Goal: Task Accomplishment & Management: Manage account settings

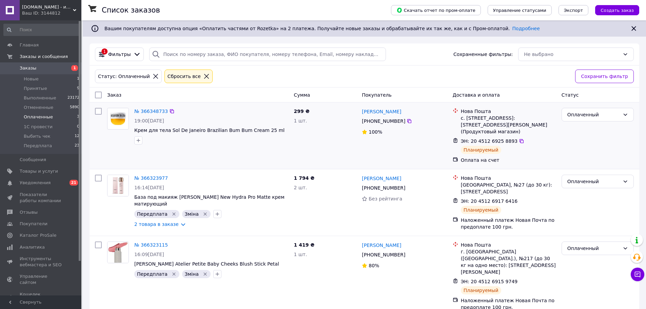
scroll to position [1, 0]
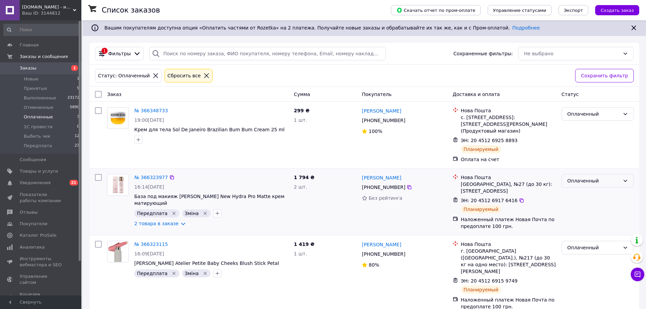
click at [587, 184] on div "Оплаченный" at bounding box center [594, 180] width 53 height 7
click at [587, 242] on li "Выбить чек" at bounding box center [598, 245] width 72 height 12
click at [168, 221] on link "2 товара в заказе" at bounding box center [156, 223] width 44 height 5
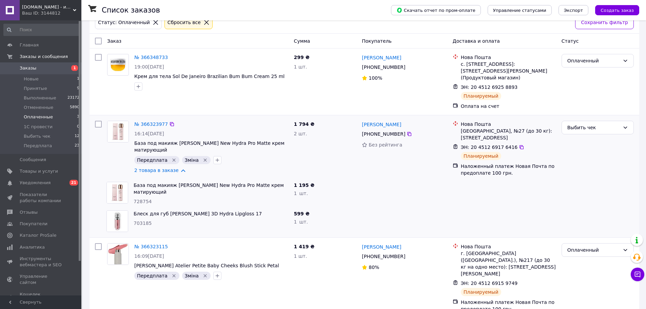
scroll to position [55, 0]
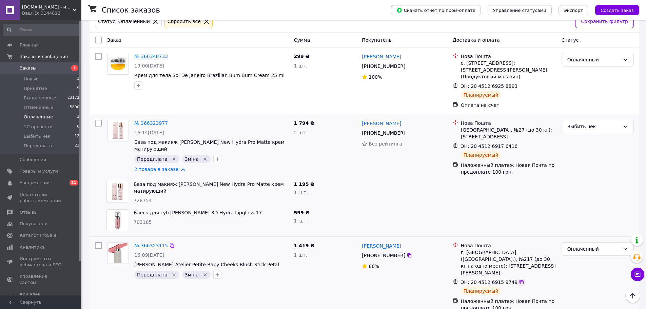
click at [520, 280] on icon at bounding box center [522, 282] width 4 height 4
click at [594, 248] on div "Оплаченный" at bounding box center [594, 248] width 53 height 7
click at [588, 233] on li "Выбить чек" at bounding box center [598, 236] width 72 height 12
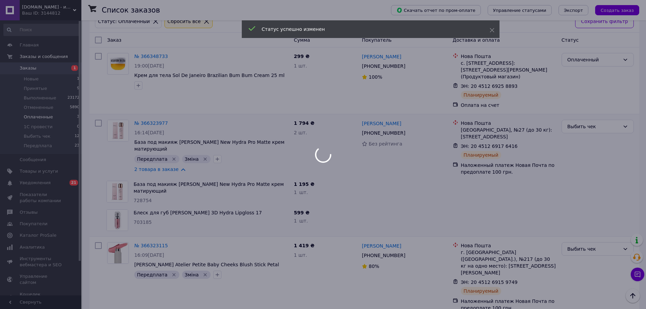
scroll to position [0, 0]
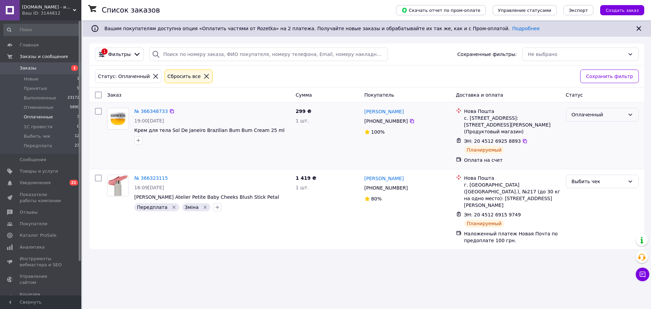
click at [582, 115] on div "Оплаченный" at bounding box center [598, 114] width 53 height 7
click at [578, 178] on li "Выбить чек" at bounding box center [603, 178] width 72 height 12
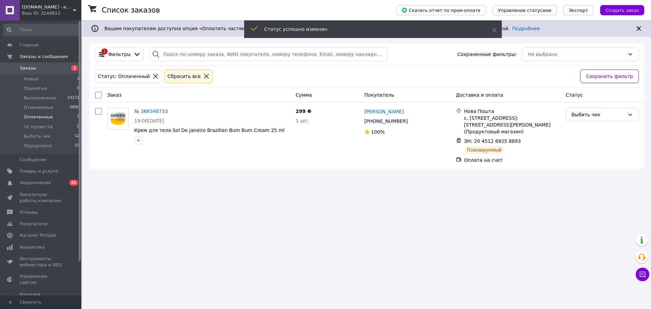
click at [33, 118] on span "Оплаченные" at bounding box center [38, 117] width 29 height 6
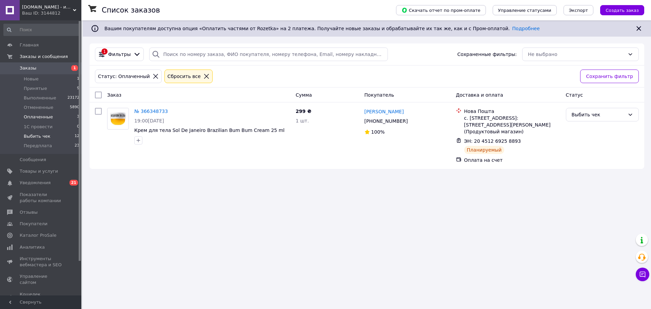
click at [37, 134] on span "Выбить чек" at bounding box center [37, 136] width 27 height 6
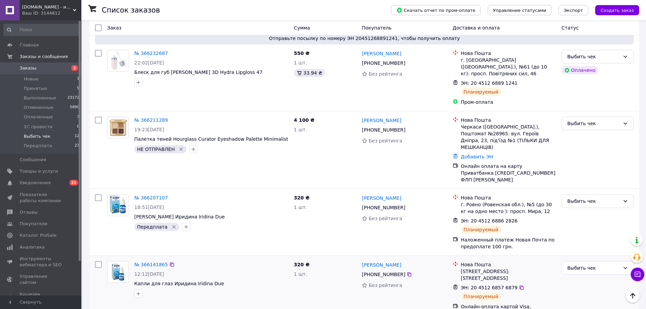
scroll to position [828, 0]
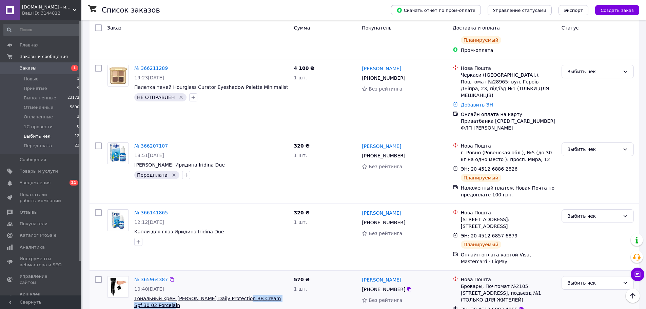
drag, startPoint x: 161, startPoint y: 262, endPoint x: 234, endPoint y: 256, distance: 72.9
click at [234, 295] on span "Тональный крем Kiko Milano Daily Protection ВВ Cream Spf 30 02 Porcelain" at bounding box center [211, 302] width 154 height 14
copy span "ВВ Cream Spf 30 02 Porcelain"
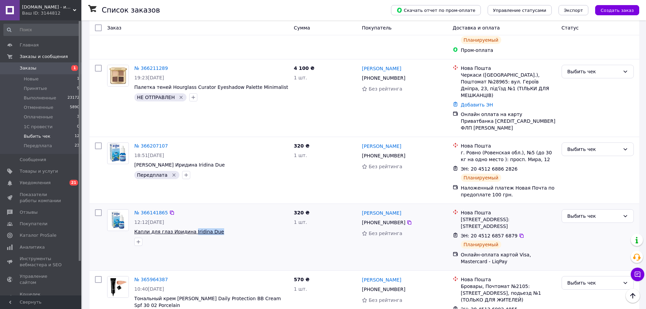
drag, startPoint x: 214, startPoint y: 183, endPoint x: 189, endPoint y: 183, distance: 25.5
click at [189, 228] on span "Капли для глаз Иридина Iridina Due" at bounding box center [211, 231] width 154 height 7
copy span "Iridina Due"
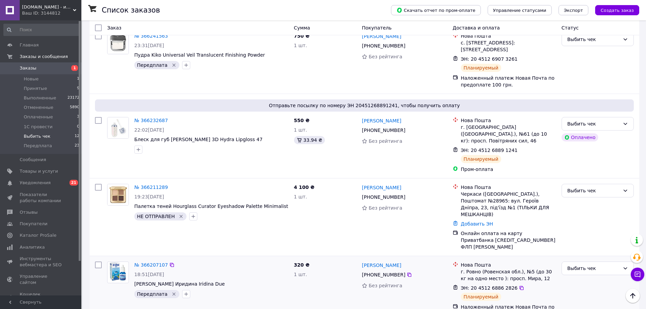
scroll to position [692, 0]
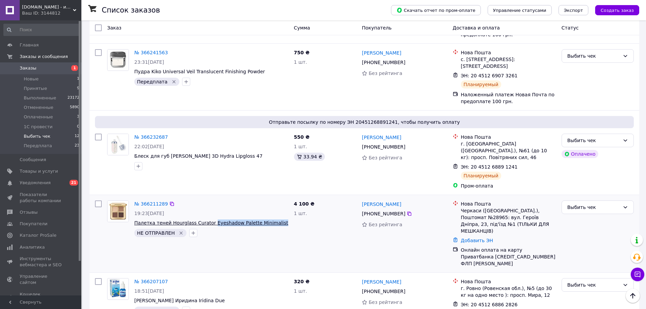
drag, startPoint x: 274, startPoint y: 187, endPoint x: 206, endPoint y: 187, distance: 68.9
click at [206, 220] on span "Палетка теней Hourglass Curator Eyeshadow Palette Minimalist" at bounding box center [211, 223] width 154 height 7
copy span "Eyeshadow Palette Minimalist"
click at [241, 228] on div "НЕ ОТПРАВЛЕН" at bounding box center [211, 233] width 157 height 11
drag, startPoint x: 274, startPoint y: 188, endPoint x: 168, endPoint y: 187, distance: 106.2
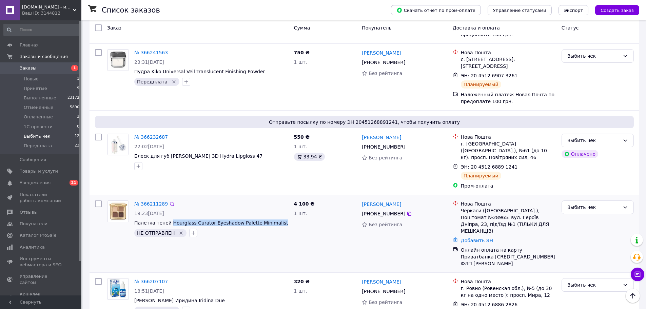
click at [168, 220] on span "Палетка теней Hourglass Curator Eyeshadow Palette Minimalist" at bounding box center [211, 223] width 154 height 7
copy span "Hourglass Curator Eyeshadow Palette Minimalist"
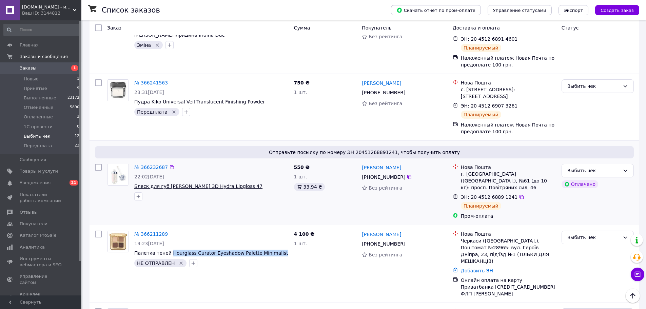
scroll to position [625, 0]
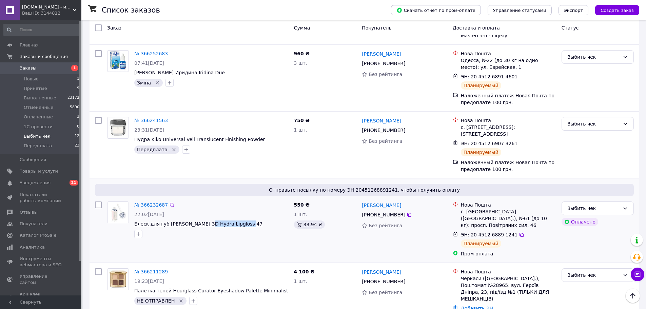
drag, startPoint x: 249, startPoint y: 192, endPoint x: 198, endPoint y: 195, distance: 50.7
click at [198, 221] on span "Блеск для губ Kiko Milano 3D Hydra Lipgloss 47" at bounding box center [211, 224] width 154 height 7
copy span "Hydra Lipgloss 47"
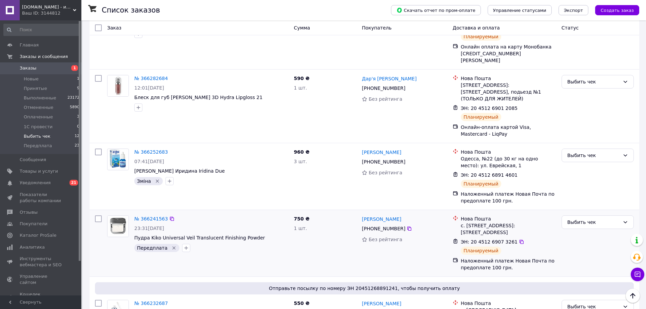
scroll to position [523, 0]
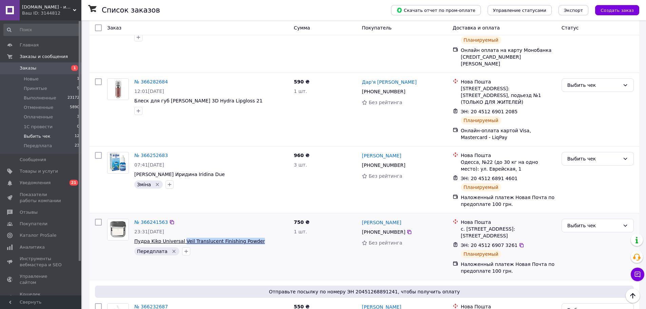
drag, startPoint x: 255, startPoint y: 211, endPoint x: 180, endPoint y: 213, distance: 74.7
click at [180, 238] on span "Пудра Kiko Universal Veil Translucent Finishing Powder" at bounding box center [211, 241] width 154 height 7
copy span "Veil Translucent Finishing Powder"
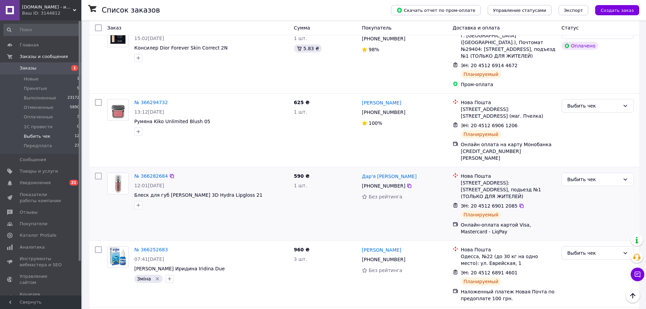
scroll to position [421, 0]
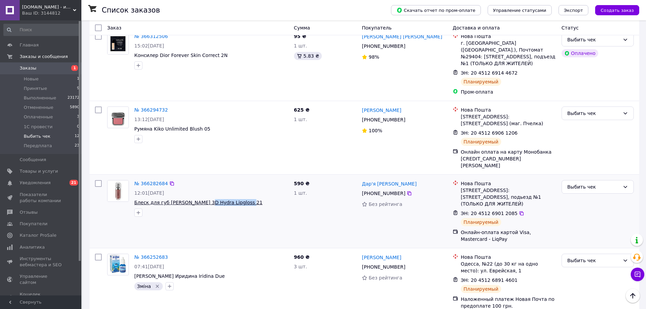
drag, startPoint x: 241, startPoint y: 172, endPoint x: 198, endPoint y: 173, distance: 42.4
click at [198, 199] on span "Блеск для губ Kiko Milano 3D Hydra Lipgloss 21" at bounding box center [211, 202] width 154 height 7
copy span "Hydra Lipgloss 21"
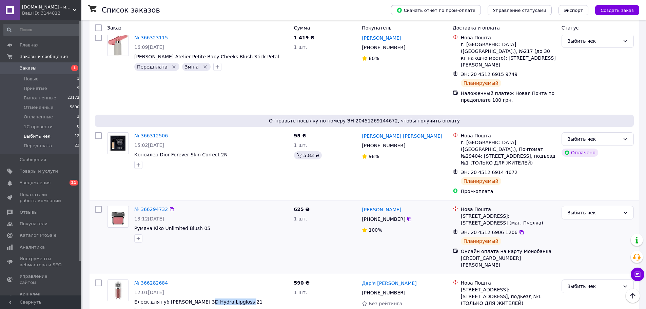
scroll to position [319, 0]
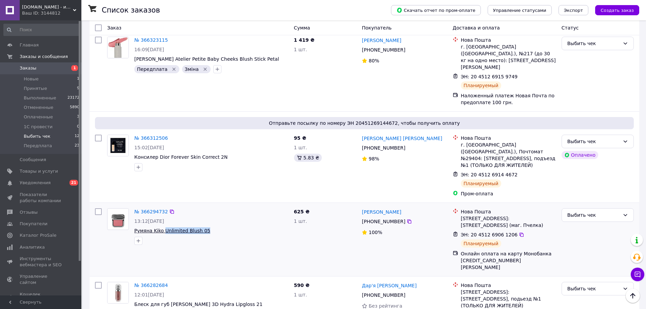
drag, startPoint x: 217, startPoint y: 210, endPoint x: 163, endPoint y: 209, distance: 54.3
click at [163, 227] on span "Румяна Kiko Unlimited Blush 05" at bounding box center [211, 230] width 154 height 7
copy span "Unlimited Blush 05"
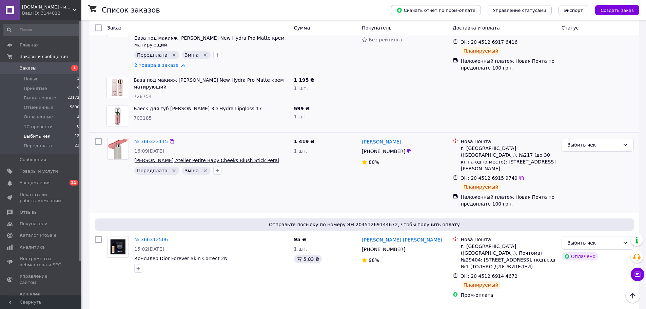
scroll to position [217, 0]
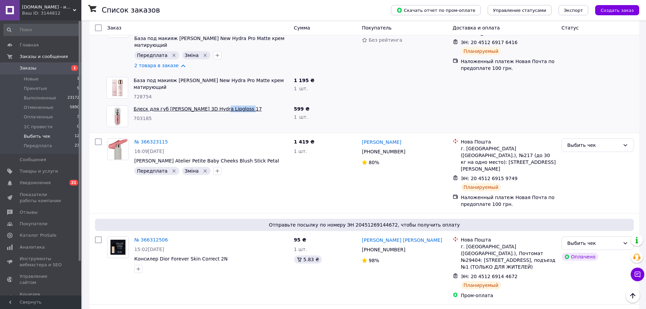
drag, startPoint x: 242, startPoint y: 106, endPoint x: 212, endPoint y: 109, distance: 29.7
click at [212, 109] on span "Блеск для губ Kiko Milano 3D Hydra Lipgloss 17" at bounding box center [211, 109] width 155 height 7
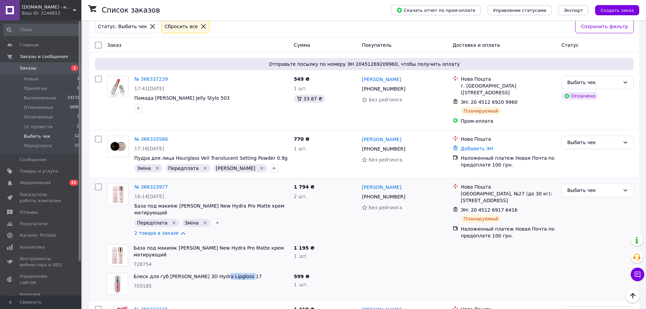
scroll to position [48, 0]
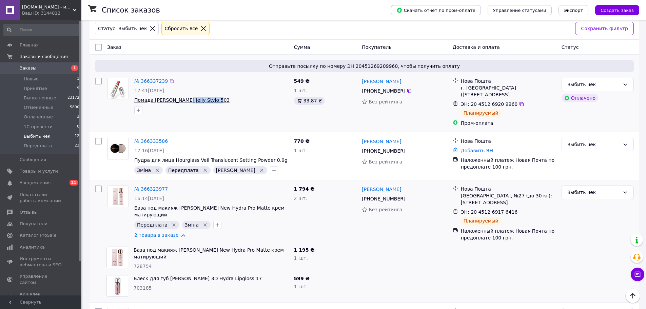
drag, startPoint x: 212, startPoint y: 102, endPoint x: 178, endPoint y: 99, distance: 33.4
click at [178, 99] on span "Помада Kiko Milano Jelly Stylo 503" at bounding box center [211, 100] width 154 height 7
copy span "Jelly Stylo 503"
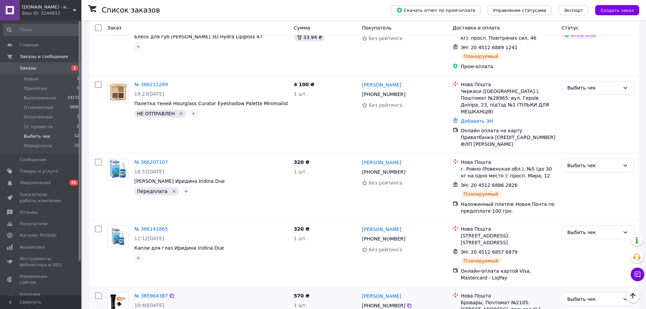
scroll to position [828, 0]
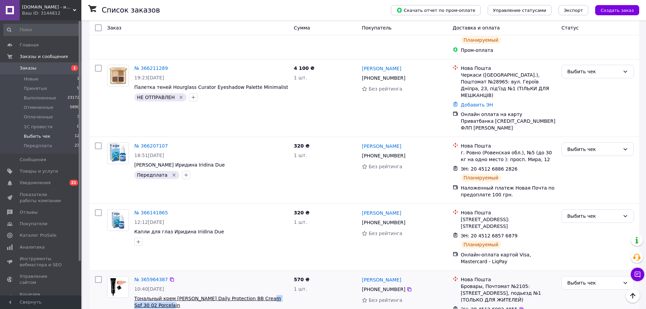
drag, startPoint x: 268, startPoint y: 262, endPoint x: 254, endPoint y: 256, distance: 15.2
click at [254, 295] on span "Тональный крем Kiko Milano Daily Protection ВВ Cream Spf 30 02 Porcelain" at bounding box center [211, 302] width 154 height 14
copy span "Spf 30 02 Porcelain"
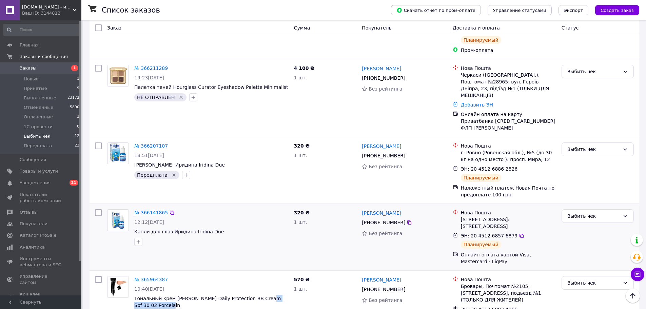
click at [155, 210] on link "№ 366141865" at bounding box center [151, 212] width 34 height 5
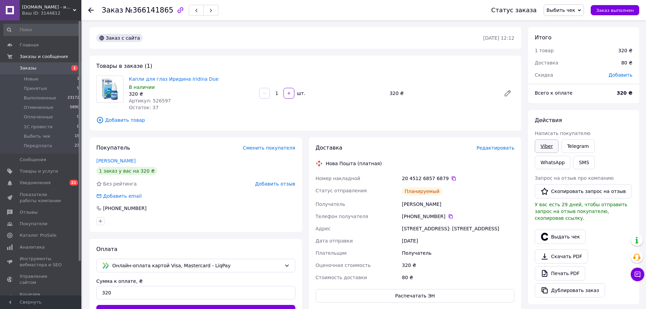
click at [547, 143] on link "Viber" at bounding box center [547, 146] width 24 height 14
click at [575, 7] on span "Выбить чек" at bounding box center [561, 9] width 29 height 5
click at [572, 34] on li "Выполнен" at bounding box center [564, 34] width 40 height 10
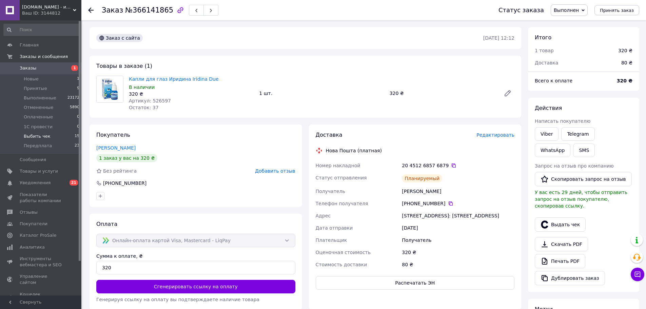
click at [45, 136] on span "Выбить чек" at bounding box center [37, 136] width 27 height 6
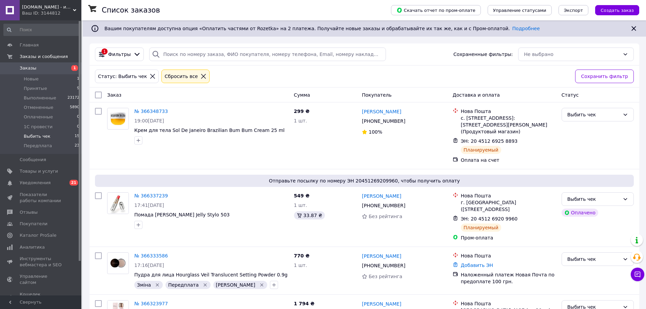
scroll to position [841, 0]
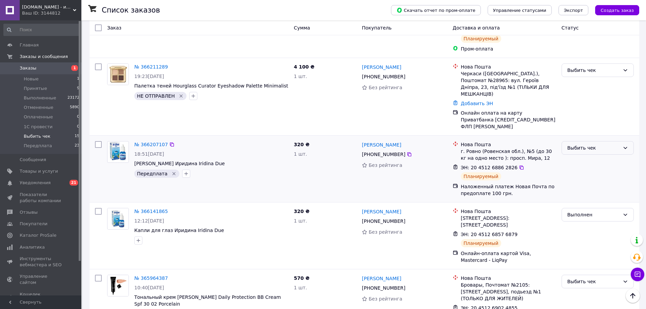
click at [573, 144] on div "Выбить чек" at bounding box center [594, 147] width 53 height 7
click at [575, 161] on li "Передплата" at bounding box center [598, 161] width 72 height 12
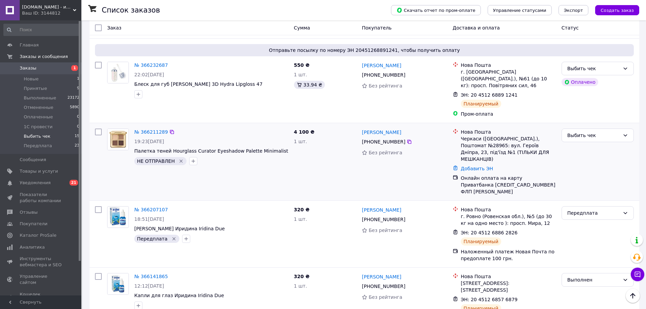
scroll to position [773, 0]
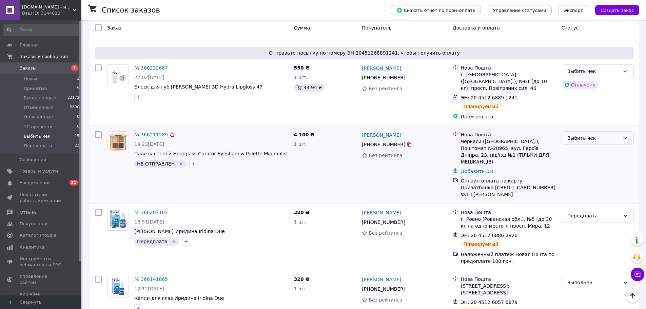
click at [585, 134] on div "Выбить чек" at bounding box center [594, 137] width 53 height 7
click at [584, 166] on li "Передплата" at bounding box center [598, 165] width 72 height 12
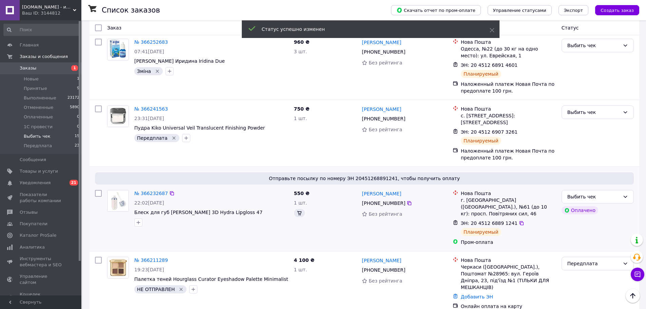
scroll to position [700, 0]
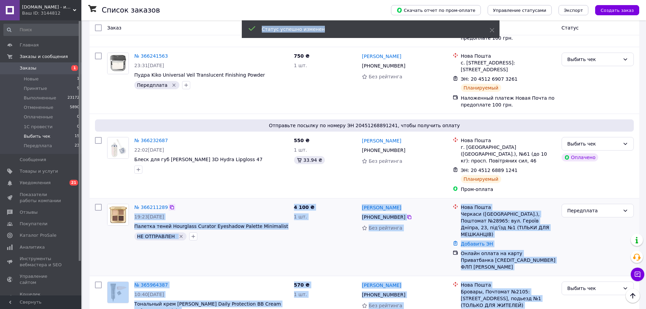
drag, startPoint x: 277, startPoint y: 118, endPoint x: 167, endPoint y: 176, distance: 124.1
click at [219, 219] on div "№ 366211289 19:23, 11.10.2025 Палетка теней Hourglass Curator Eyeshadow Palette…" at bounding box center [198, 237] width 187 height 72
click at [285, 214] on div "№ 366211289 19:23, 11.10.2025 Палетка теней Hourglass Curator Eyeshadow Palette…" at bounding box center [198, 237] width 187 height 72
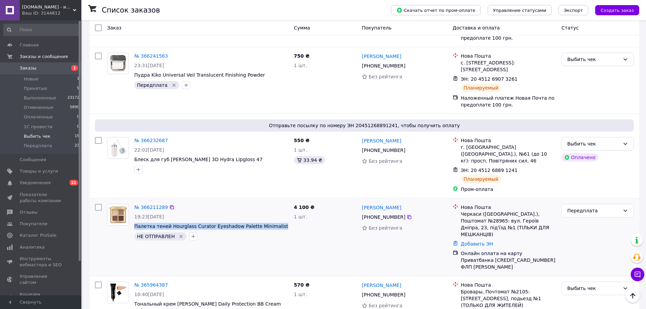
drag, startPoint x: 274, startPoint y: 194, endPoint x: 132, endPoint y: 194, distance: 142.2
click at [132, 201] on div "№ 366211289 19:23, 11.10.2025 Палетка теней Hourglass Curator Eyeshadow Palette…" at bounding box center [212, 222] width 160 height 42
click at [601, 140] on div "Выбить чек" at bounding box center [594, 143] width 53 height 7
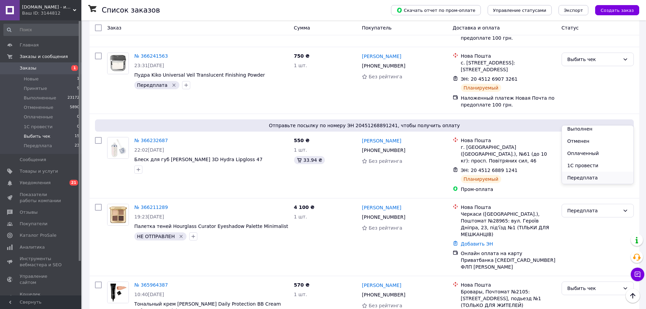
click at [587, 178] on li "Передплата" at bounding box center [598, 178] width 72 height 12
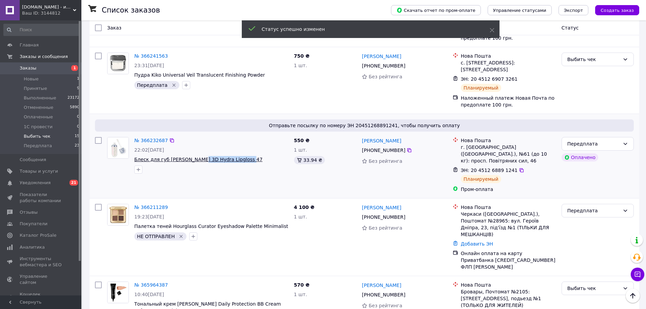
drag, startPoint x: 241, startPoint y: 132, endPoint x: 191, endPoint y: 132, distance: 49.9
click at [191, 156] on span "Блеск для губ Kiko Milano 3D Hydra Lipgloss 47" at bounding box center [211, 159] width 154 height 7
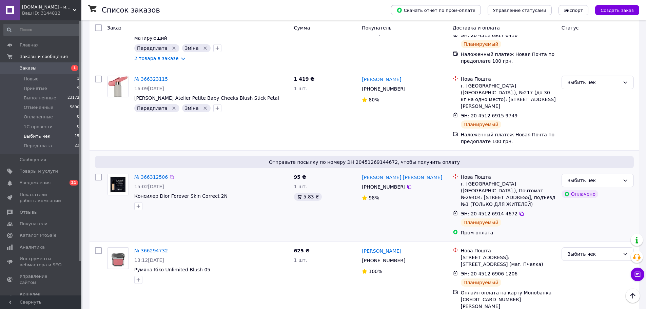
scroll to position [259, 0]
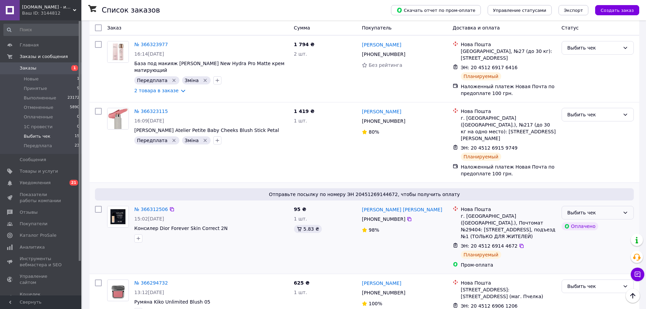
click at [594, 209] on div "Выбить чек" at bounding box center [594, 212] width 53 height 7
click at [584, 262] on li "Передплата" at bounding box center [598, 260] width 72 height 12
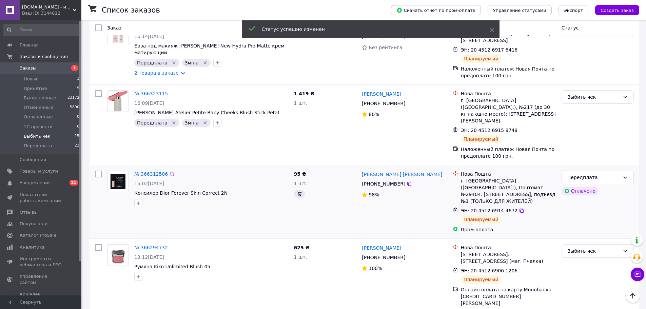
scroll to position [259, 0]
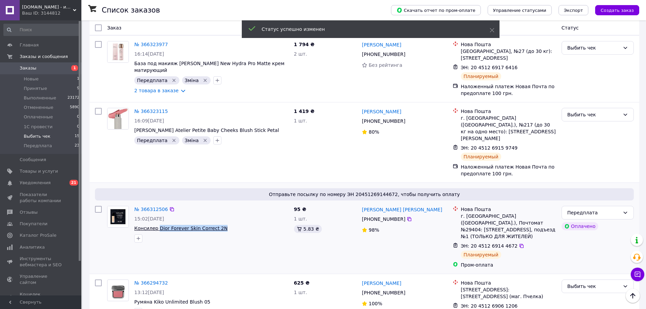
drag, startPoint x: 226, startPoint y: 214, endPoint x: 157, endPoint y: 215, distance: 68.5
click at [157, 215] on div "№ 366312506 15:02, 12.10.2025 Консилер Dior Forever Skin Correct 2N" at bounding box center [212, 224] width 160 height 42
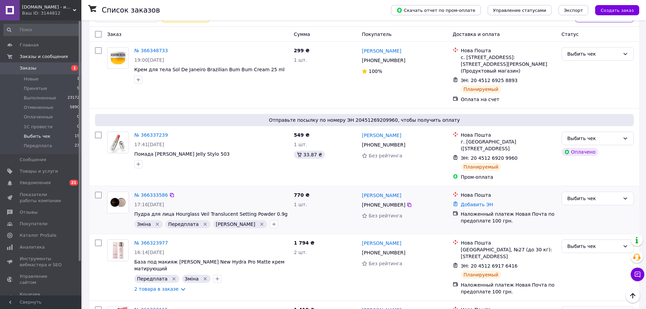
scroll to position [56, 0]
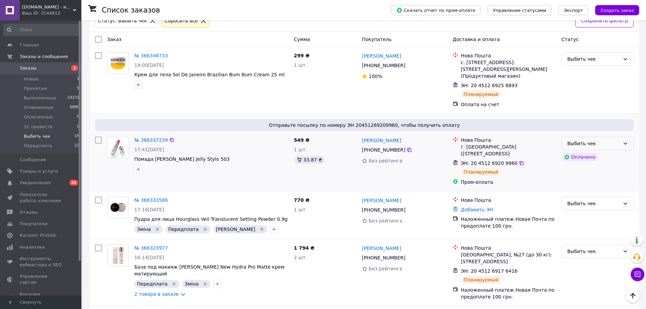
click at [612, 139] on div "Выбить чек" at bounding box center [598, 144] width 72 height 14
click at [587, 201] on li "Передплата" at bounding box center [598, 204] width 72 height 12
drag, startPoint x: 221, startPoint y: 161, endPoint x: 153, endPoint y: 158, distance: 67.6
click at [153, 158] on span "Помада Kiko Milano Jelly Stylo 503" at bounding box center [211, 159] width 154 height 7
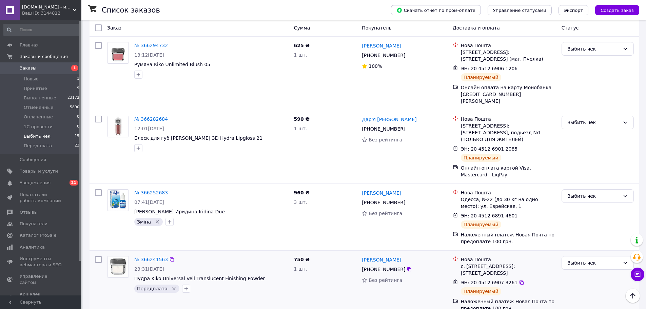
scroll to position [558, 0]
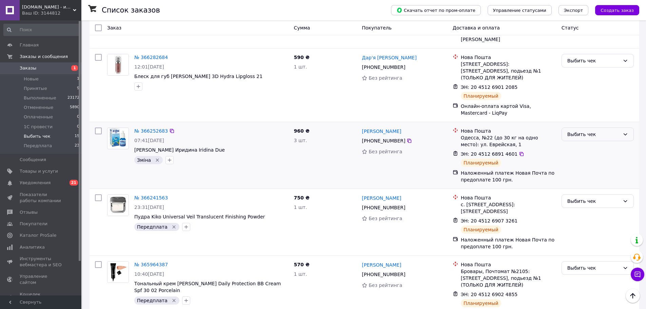
click at [576, 131] on div "Выбить чек" at bounding box center [594, 134] width 53 height 7
click at [584, 135] on li "Выполнен" at bounding box center [598, 134] width 72 height 12
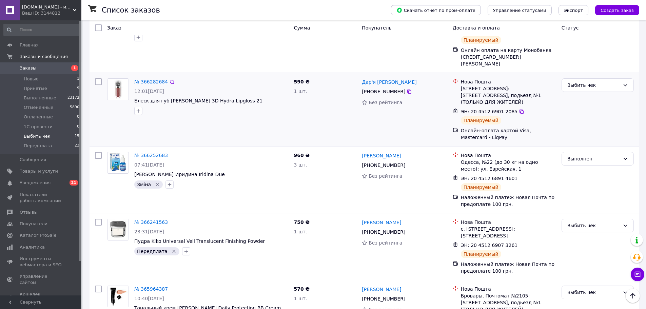
scroll to position [295, 0]
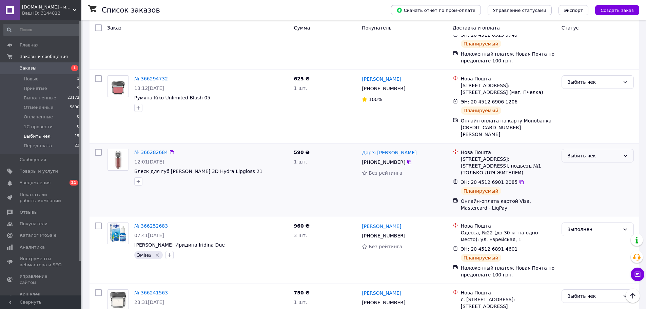
click at [572, 152] on div "Выбить чек" at bounding box center [594, 155] width 53 height 7
click at [581, 161] on li "Выполнен" at bounding box center [598, 162] width 72 height 12
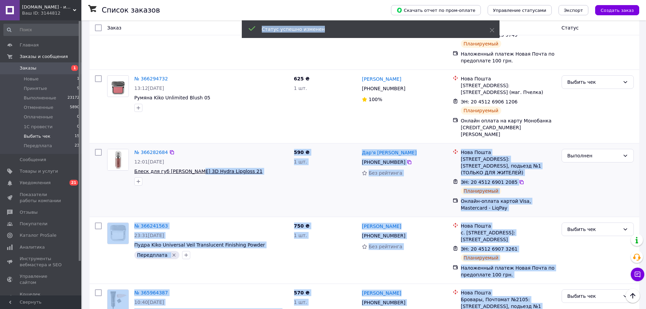
drag, startPoint x: 246, startPoint y: 150, endPoint x: 190, endPoint y: 152, distance: 56.4
click at [201, 174] on div "№ 366282684 12:01, 12.10.2025 Блеск для губ Kiko Milano 3D Hydra Lipgloss 21" at bounding box center [198, 180] width 187 height 68
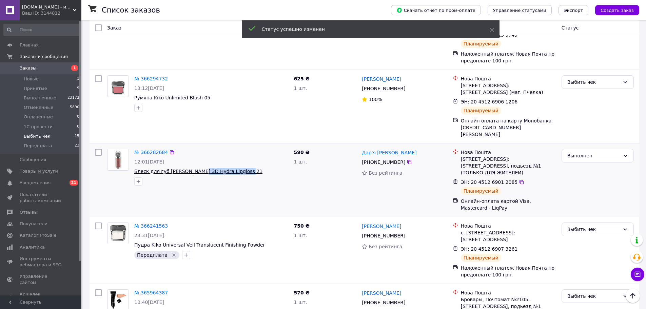
drag, startPoint x: 244, startPoint y: 148, endPoint x: 190, endPoint y: 150, distance: 53.7
click at [190, 168] on span "Блеск для губ Kiko Milano 3D Hydra Lipgloss 21" at bounding box center [211, 171] width 154 height 7
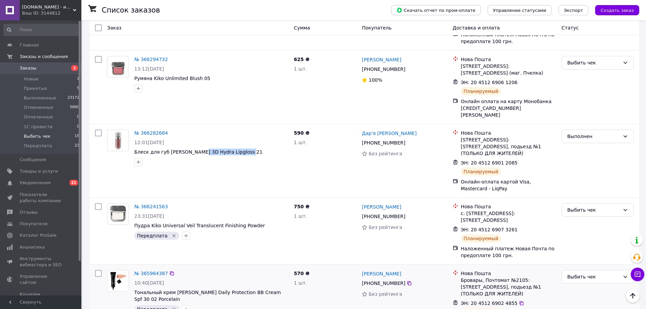
scroll to position [329, 0]
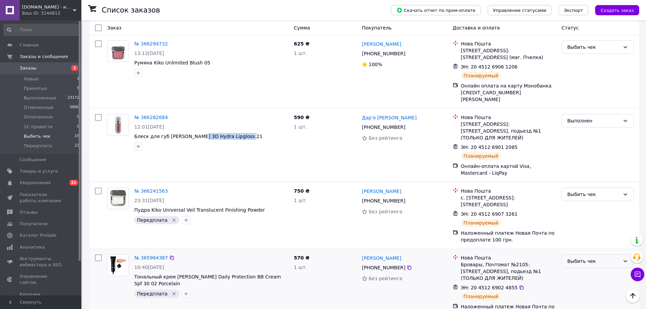
click at [575, 258] on div "Выбить чек" at bounding box center [594, 261] width 53 height 7
click at [584, 303] on li "Передплата" at bounding box center [598, 302] width 72 height 12
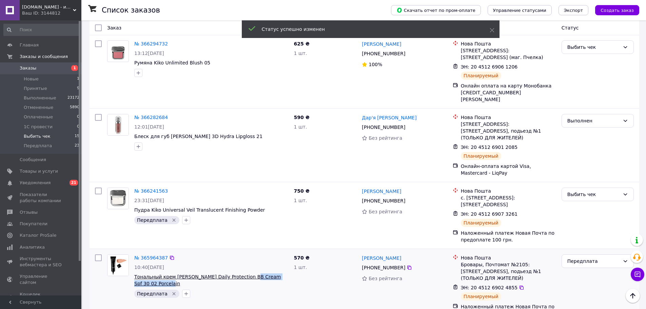
drag, startPoint x: 268, startPoint y: 261, endPoint x: 240, endPoint y: 257, distance: 27.8
click at [240, 273] on span "Тональный крем Kiko Milano Daily Protection ВВ Cream Spf 30 02 Porcelain" at bounding box center [211, 280] width 154 height 14
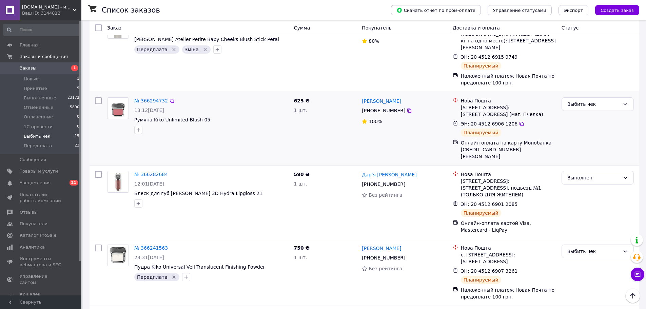
scroll to position [262, 0]
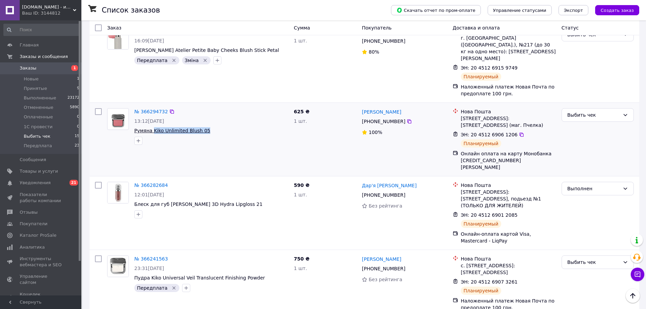
drag, startPoint x: 212, startPoint y: 117, endPoint x: 153, endPoint y: 116, distance: 59.0
click at [153, 127] on span "Румяна Kiko Unlimited Blush 05" at bounding box center [211, 130] width 154 height 7
click at [582, 111] on div "Выбить чек" at bounding box center [594, 114] width 53 height 7
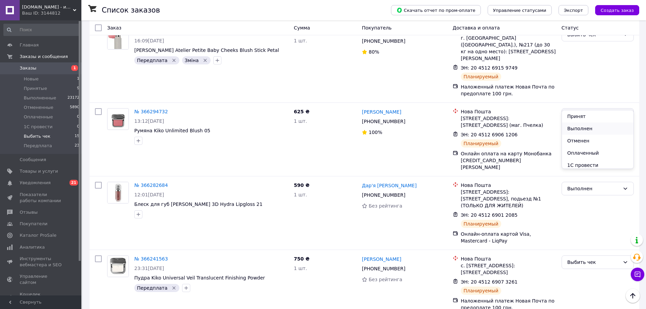
click at [582, 125] on li "Выполнен" at bounding box center [598, 128] width 72 height 12
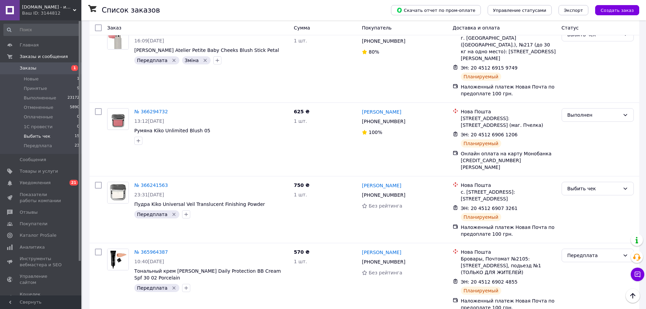
scroll to position [256, 0]
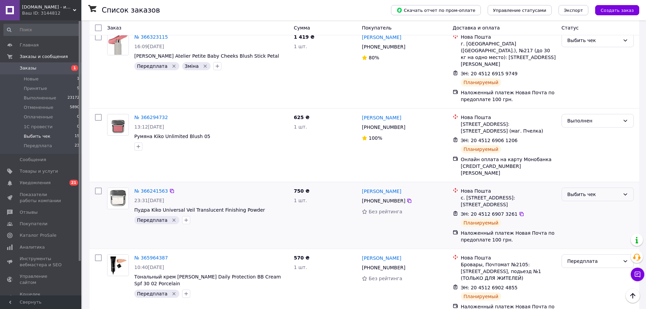
click at [573, 191] on div "Выбить чек" at bounding box center [594, 194] width 53 height 7
click at [589, 234] on li "Передплата" at bounding box center [598, 235] width 72 height 12
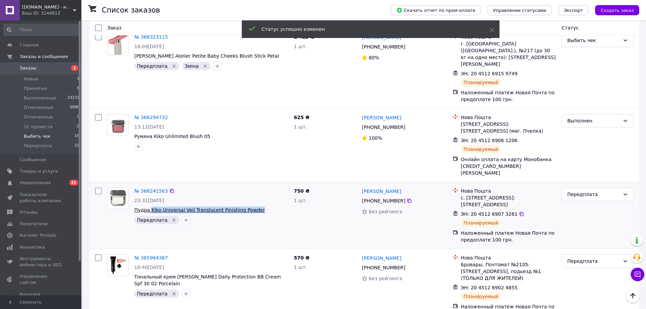
drag, startPoint x: 261, startPoint y: 187, endPoint x: 149, endPoint y: 187, distance: 112.6
click at [149, 207] on span "Пудра Kiko Universal Veil Translucent Finishing Powder" at bounding box center [211, 210] width 154 height 7
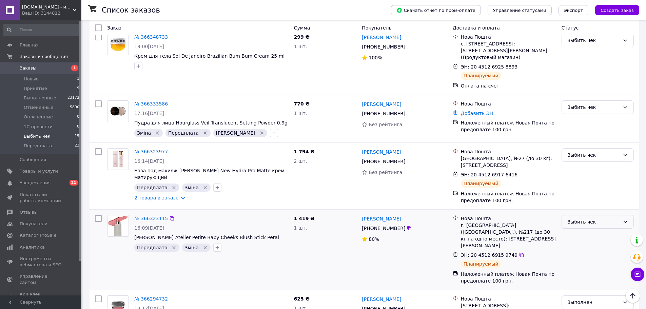
scroll to position [52, 0]
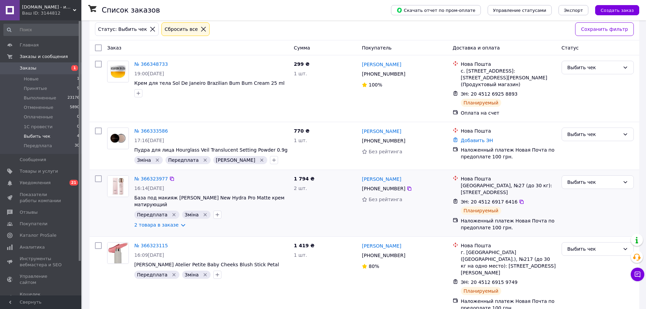
scroll to position [49, 0]
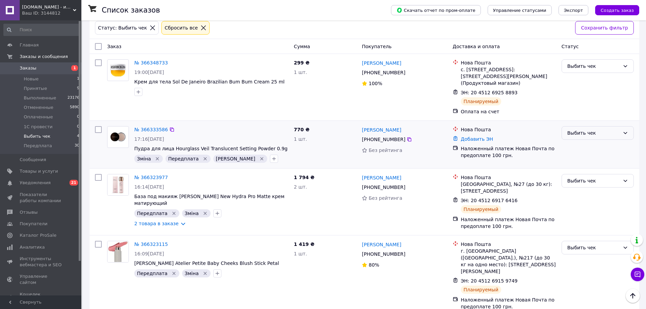
click at [572, 132] on div "Выбить чек" at bounding box center [594, 132] width 53 height 7
click at [591, 191] on li "Передплата" at bounding box center [598, 194] width 72 height 12
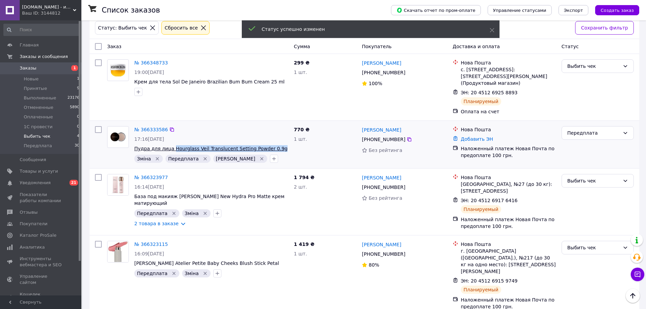
drag, startPoint x: 276, startPoint y: 147, endPoint x: 170, endPoint y: 150, distance: 105.9
click at [170, 150] on span "Пудра для лица Hourglass Veil Translucent Setting Powder 0.9g" at bounding box center [211, 148] width 154 height 7
copy span "Hourglass Veil Translucent Setting Powder 0.9g"
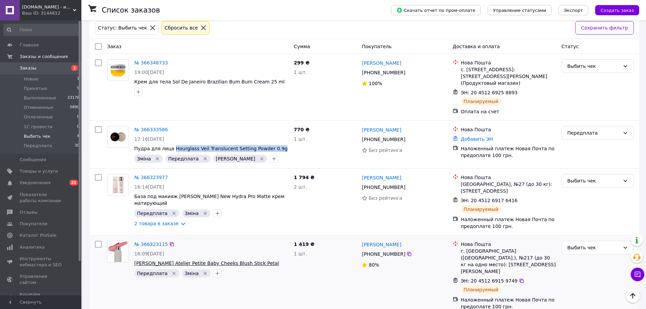
drag, startPoint x: 270, startPoint y: 261, endPoint x: 213, endPoint y: 261, distance: 57.3
click at [213, 261] on span "Румяна Westman Atelier Petite Baby Cheeks Blush Stick Petal" at bounding box center [211, 263] width 154 height 7
copy span "Cheeks Blush Stick Petal"
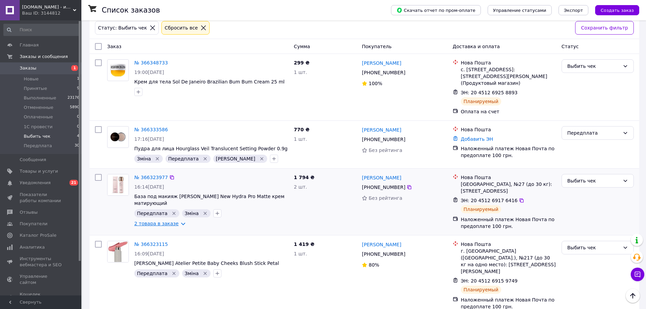
click at [174, 221] on link "2 товара в заказе" at bounding box center [156, 223] width 44 height 5
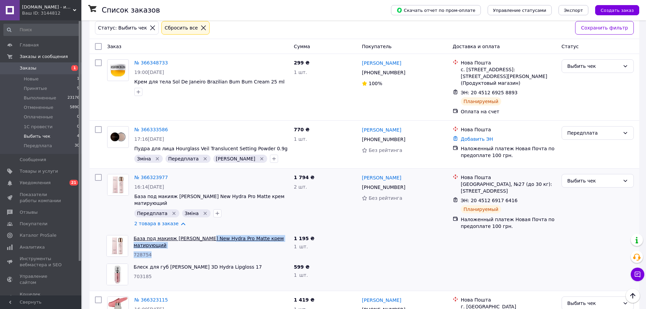
drag, startPoint x: 295, startPoint y: 239, endPoint x: 198, endPoint y: 241, distance: 96.0
click at [198, 241] on div "База под макияж Kiko Milano New Hydra Pro Matte крем матирующий 728754 1 195 ₴ …" at bounding box center [364, 246] width 545 height 29
click at [225, 253] on div "База под макияж Kiko Milano New Hydra Pro Matte крем матирующий 728754" at bounding box center [211, 246] width 160 height 29
drag, startPoint x: 289, startPoint y: 237, endPoint x: 173, endPoint y: 238, distance: 116.4
click at [173, 238] on div "База под макияж Kiko Milano New Hydra Pro Matte крем матирующий 728754" at bounding box center [211, 246] width 160 height 29
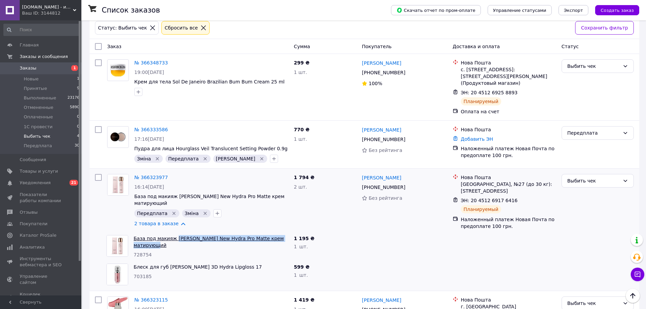
copy link "Kiko Milano New Hydra Pro Matte крем матирующий"
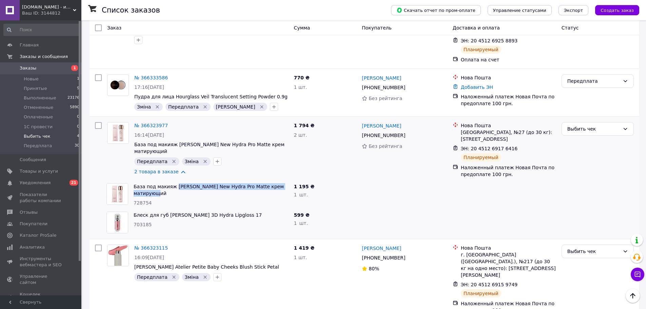
scroll to position [103, 0]
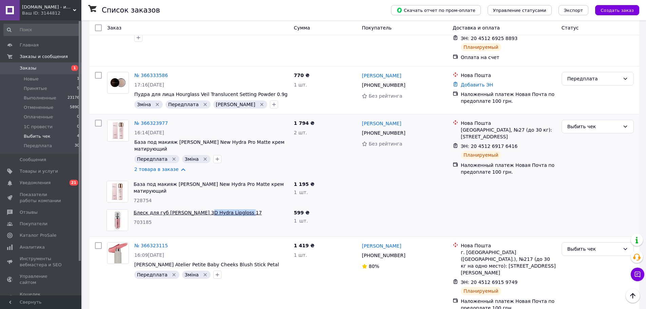
drag, startPoint x: 236, startPoint y: 211, endPoint x: 197, endPoint y: 212, distance: 39.0
click at [197, 212] on span "Блеск для губ Kiko Milano 3D Hydra Lipgloss 17" at bounding box center [211, 212] width 155 height 7
copy link "Hydra Lipgloss 17"
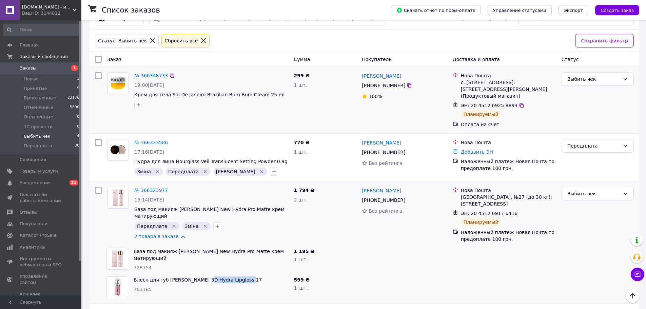
scroll to position [35, 0]
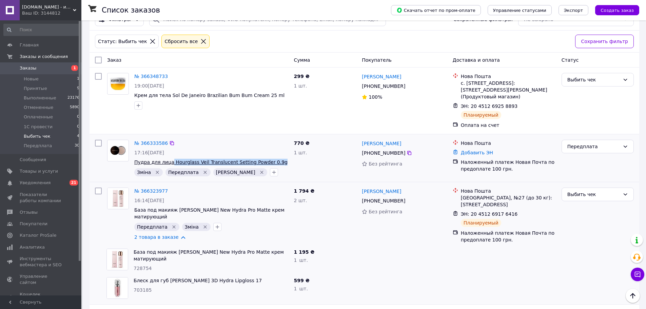
drag, startPoint x: 277, startPoint y: 159, endPoint x: 168, endPoint y: 164, distance: 109.0
click at [168, 164] on span "Пудра для лица Hourglass Veil Translucent Setting Powder 0.9g" at bounding box center [211, 162] width 154 height 7
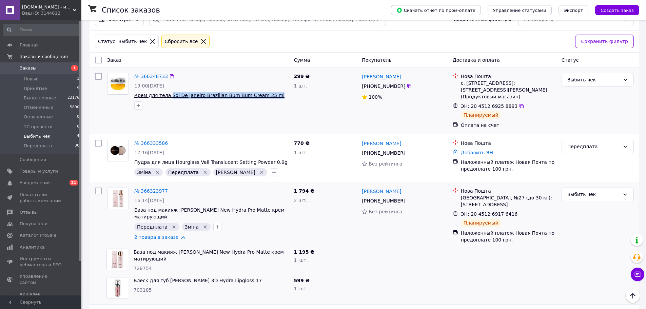
drag, startPoint x: 274, startPoint y: 92, endPoint x: 167, endPoint y: 96, distance: 107.6
click at [167, 96] on span "Крем для тела Sol De Janeiro Brazilian Bum Bum Cream 25 ml" at bounding box center [211, 95] width 154 height 7
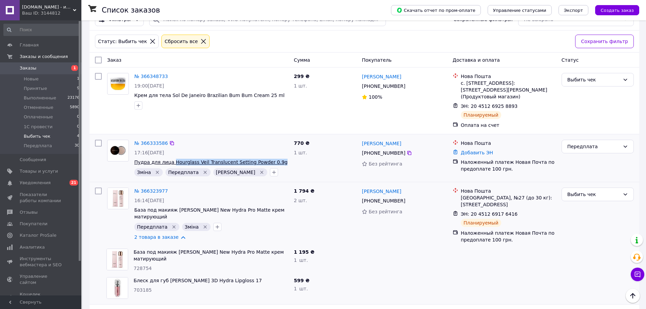
drag, startPoint x: 277, startPoint y: 159, endPoint x: 170, endPoint y: 161, distance: 106.9
click at [170, 161] on span "Пудра для лица Hourglass Veil Translucent Setting Powder 0.9g" at bounding box center [211, 162] width 154 height 7
copy span "Hourglass Veil Translucent Setting Powder 0.9g"
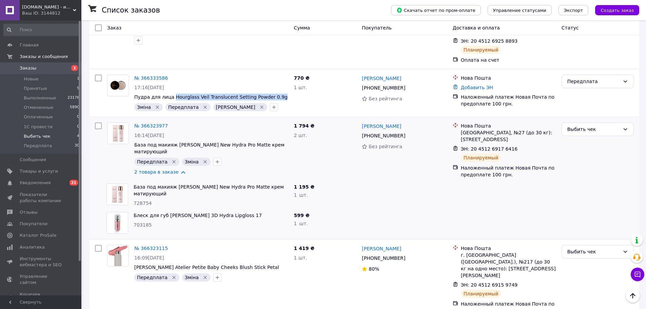
scroll to position [103, 0]
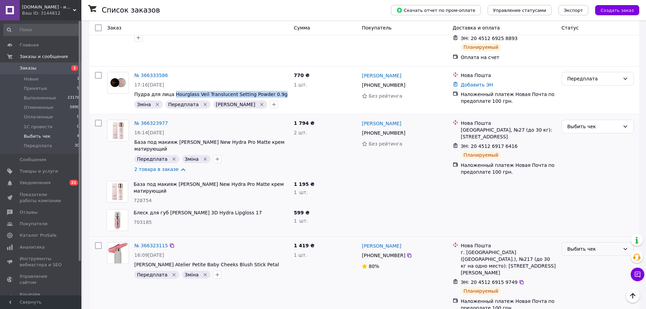
click at [580, 248] on div "Выбить чек" at bounding box center [594, 248] width 53 height 7
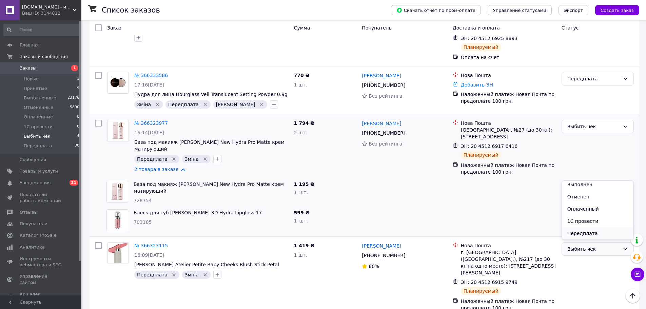
click at [584, 234] on li "Передплата" at bounding box center [598, 233] width 72 height 12
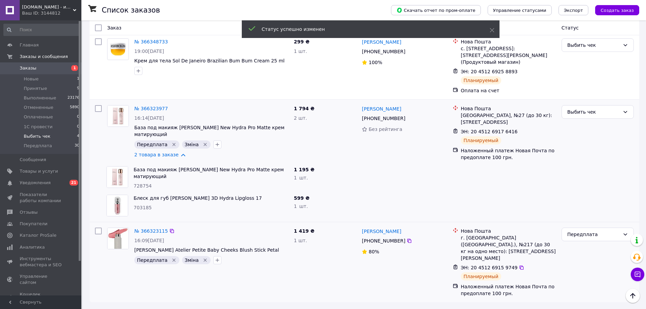
scroll to position [55, 0]
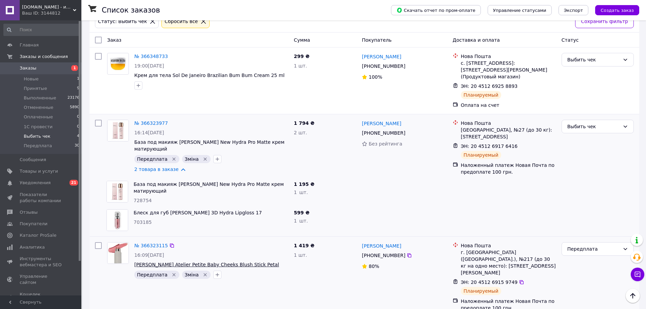
drag, startPoint x: 266, startPoint y: 262, endPoint x: 153, endPoint y: 265, distance: 112.3
click at [153, 265] on span "Румяна Westman Atelier Petite Baby Cheeks Blush Stick Petal" at bounding box center [211, 264] width 154 height 7
copy span "Westman Atelier Petite Baby Cheeks Blush Stick Petal"
click at [589, 123] on div "Выбить чек" at bounding box center [594, 126] width 53 height 7
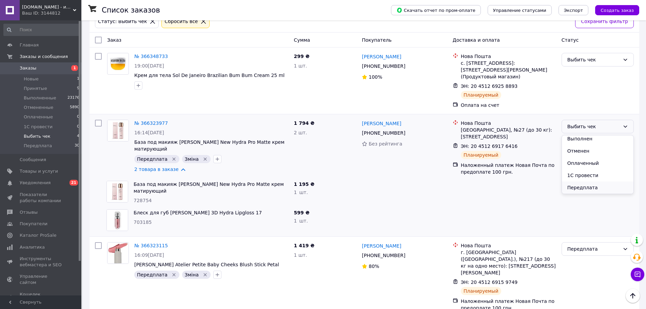
click at [591, 187] on li "Передплата" at bounding box center [598, 188] width 72 height 12
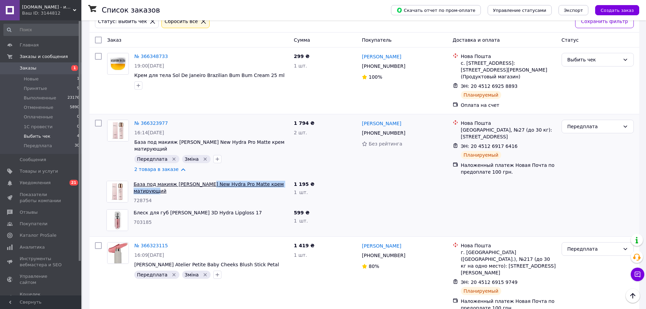
drag, startPoint x: 289, startPoint y: 184, endPoint x: 200, endPoint y: 184, distance: 88.9
click at [200, 184] on div "База под макияж Kiko Milano New Hydra Pro Matte крем матирующий 728754" at bounding box center [211, 192] width 160 height 29
copy link "New Hydra Pro Matte крем матирующий"
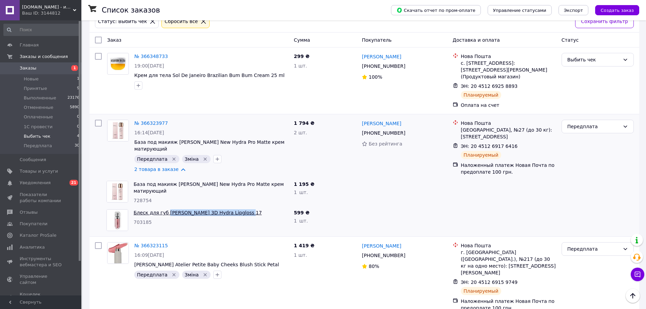
drag, startPoint x: 244, startPoint y: 214, endPoint x: 165, endPoint y: 208, distance: 78.9
click at [165, 209] on span "Блеск для губ Kiko Milano 3D Hydra Lipgloss 17" at bounding box center [211, 212] width 155 height 7
copy link "Kiko Milano 3D Hydra Lipgloss 17"
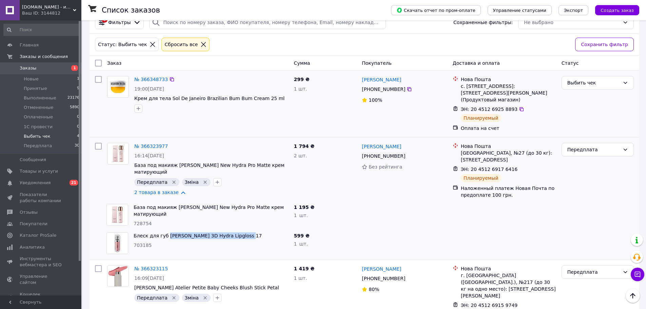
scroll to position [21, 0]
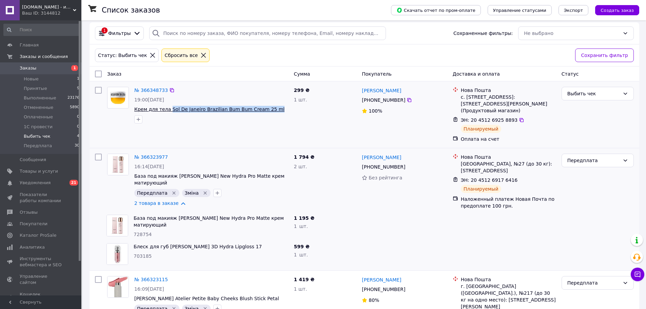
drag, startPoint x: 277, startPoint y: 108, endPoint x: 167, endPoint y: 109, distance: 110.6
click at [167, 109] on span "Крем для тела Sol De Janeiro Brazilian Bum Bum Cream 25 ml" at bounding box center [211, 109] width 154 height 7
copy span "Sol De Janeiro Brazilian Bum Bum Cream 25 ml"
click at [594, 93] on div "Выбить чек" at bounding box center [594, 93] width 53 height 7
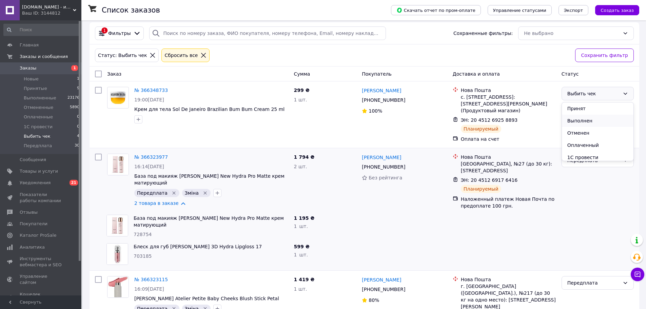
click at [591, 123] on li "Выполнен" at bounding box center [598, 121] width 72 height 12
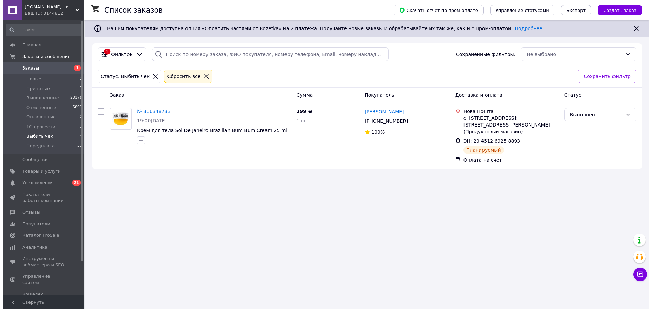
scroll to position [0, 0]
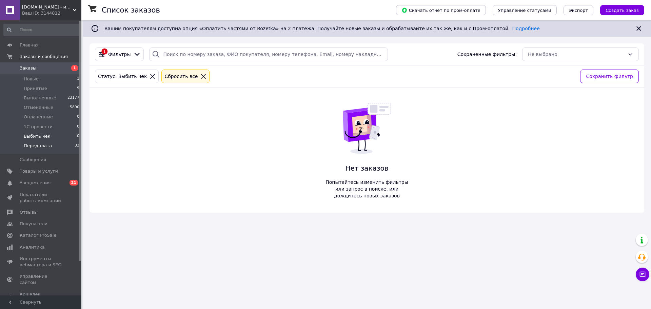
click at [36, 146] on span "Передплата" at bounding box center [38, 146] width 28 height 6
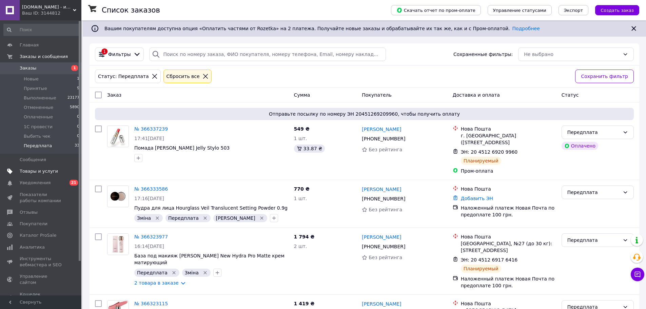
click at [33, 172] on span "Товары и услуги" at bounding box center [39, 171] width 38 height 6
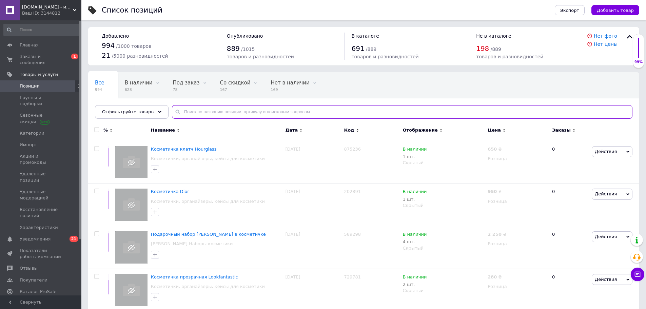
click at [197, 112] on input "text" at bounding box center [402, 112] width 461 height 14
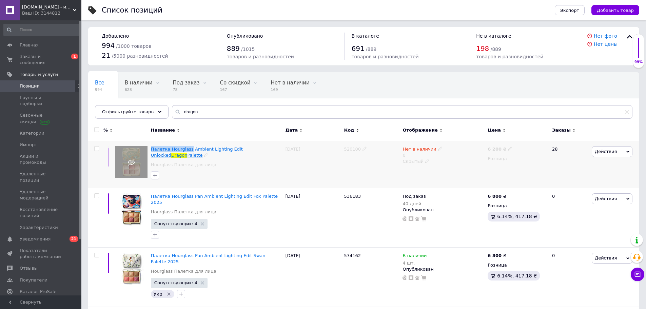
drag, startPoint x: 149, startPoint y: 150, endPoint x: 188, endPoint y: 149, distance: 39.4
click at [188, 149] on div "Палетка Hourglass Ambient Lighting Edit Unlocked Dragon Palette Hourglass Палет…" at bounding box center [216, 165] width 135 height 48
copy span "Палетка Hourglass"
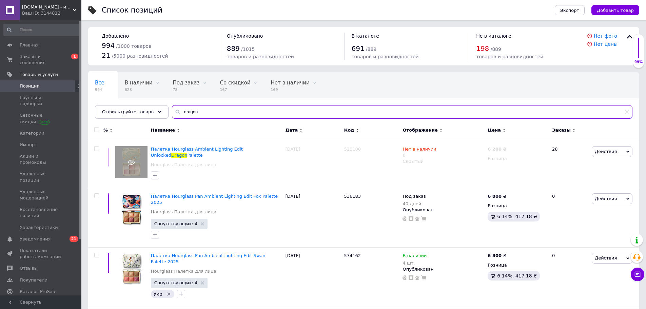
drag, startPoint x: 195, startPoint y: 109, endPoint x: 153, endPoint y: 107, distance: 42.4
click at [153, 107] on div "Отфильтруйте товары dragon" at bounding box center [364, 112] width 538 height 14
paste input "Палетка Hourglass"
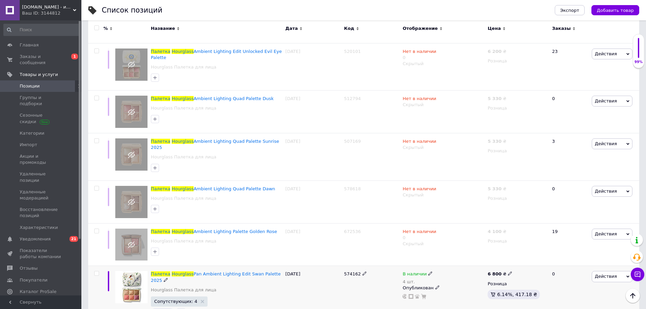
scroll to position [611, 0]
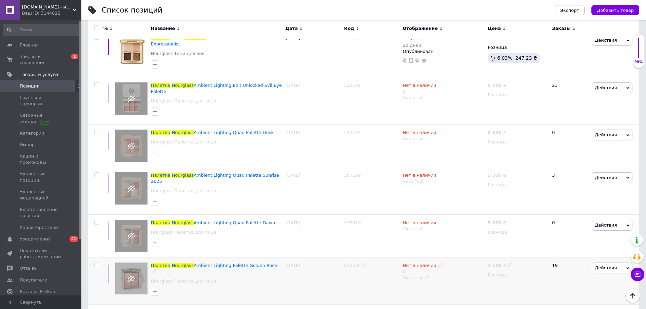
type input "Палетка Hourglass"
click at [314, 257] on div "21.03.2025" at bounding box center [313, 281] width 59 height 48
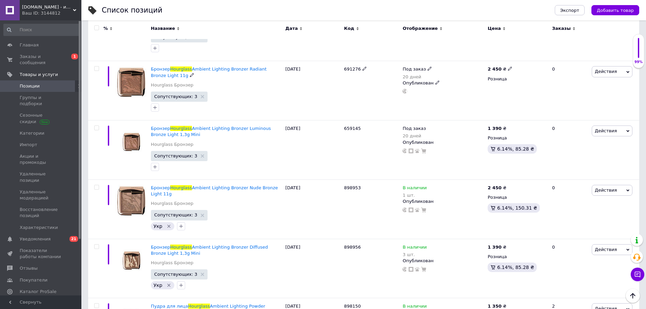
scroll to position [1255, 0]
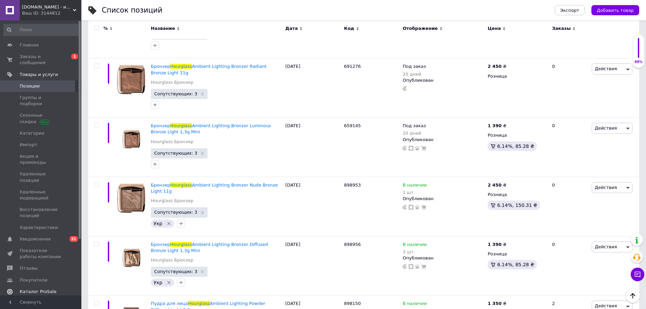
click at [45, 289] on span "Каталог ProSale" at bounding box center [38, 292] width 37 height 6
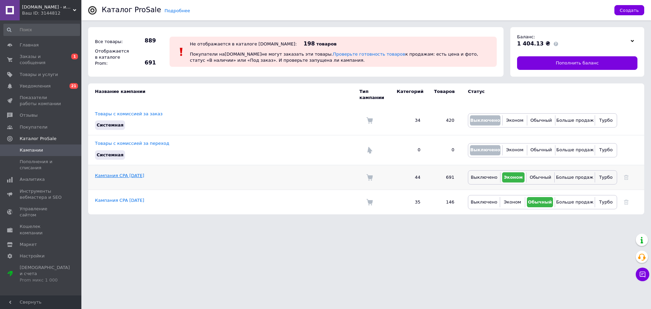
click at [119, 173] on link "Кампания CPA 22.04.2024" at bounding box center [119, 175] width 49 height 5
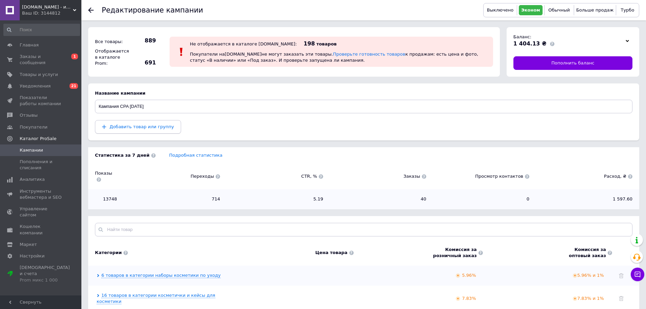
click at [125, 130] on button "Добавить товар или группу" at bounding box center [138, 127] width 86 height 14
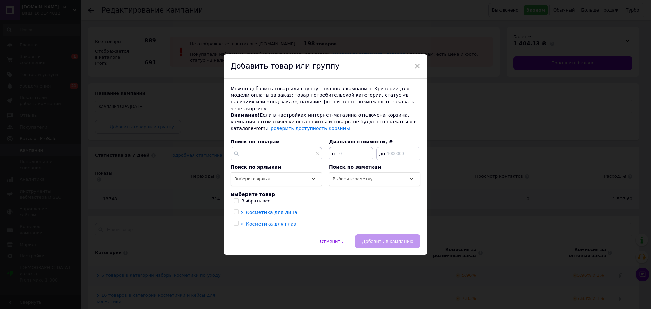
click at [236, 198] on label "Выбрать все" at bounding box center [252, 201] width 37 height 6
click at [236, 198] on input "Выбрать все" at bounding box center [236, 200] width 4 height 4
checkbox input "true"
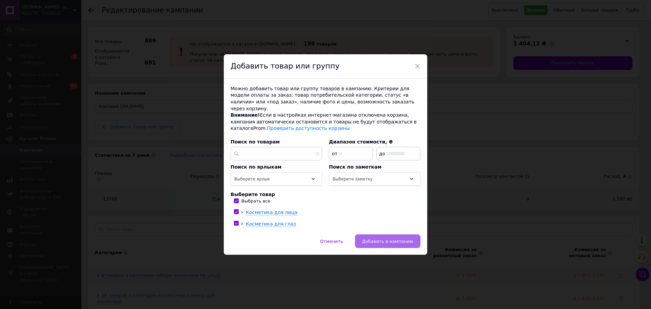
click at [385, 241] on button "Добавить в кампанию" at bounding box center [387, 241] width 65 height 14
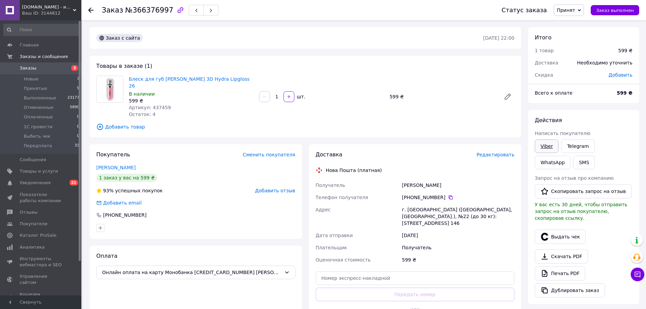
click at [543, 145] on link "Viber" at bounding box center [547, 146] width 24 height 14
drag, startPoint x: 240, startPoint y: 77, endPoint x: 128, endPoint y: 77, distance: 111.3
click at [128, 77] on div "Блеск для губ [PERSON_NAME] 3D Hydra Lipgloss 26 В наличии 599 ₴ Артикул: 43745…" at bounding box center [191, 96] width 130 height 45
copy link "Блеск для губ [PERSON_NAME] 3D Hydra Lipgloss 26"
click at [448, 195] on icon at bounding box center [450, 197] width 5 height 5
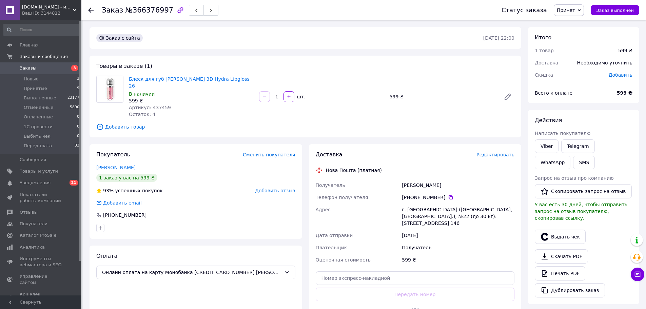
drag, startPoint x: 442, startPoint y: 179, endPoint x: 396, endPoint y: 177, distance: 46.2
click at [396, 179] on div "Получатель [PERSON_NAME] Телефон получателя [PHONE_NUMBER]   Адрес г. [GEOGRAPH…" at bounding box center [416, 222] width 202 height 87
copy div "Получатель [PERSON_NAME]"
drag, startPoint x: 431, startPoint y: 204, endPoint x: 406, endPoint y: 201, distance: 25.0
click at [406, 204] on div "г. [GEOGRAPHIC_DATA] ([GEOGRAPHIC_DATA], [GEOGRAPHIC_DATA].), №22 (до 30 кг): […" at bounding box center [458, 217] width 115 height 26
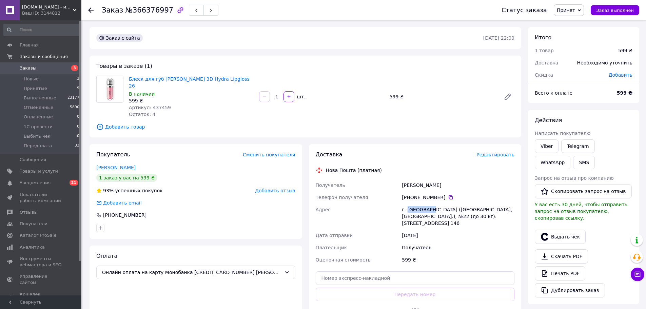
copy div "[GEOGRAPHIC_DATA]"
click at [394, 271] on input "text" at bounding box center [415, 278] width 199 height 14
paste input "20451269288100"
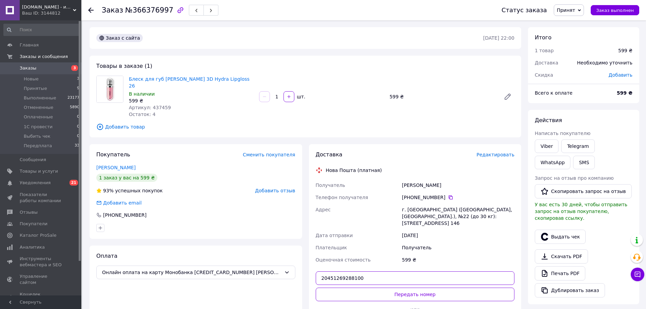
scroll to position [68, 0]
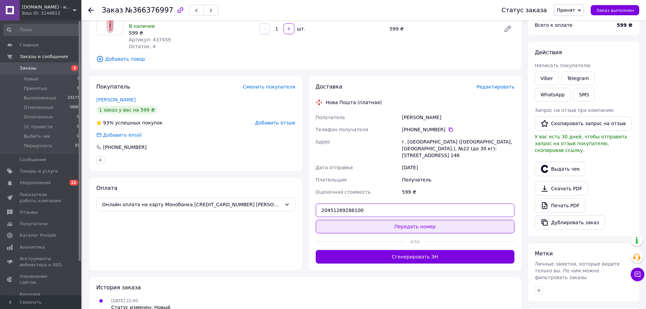
type input "20451269288100"
click at [411, 220] on button "Передать номер" at bounding box center [415, 227] width 199 height 14
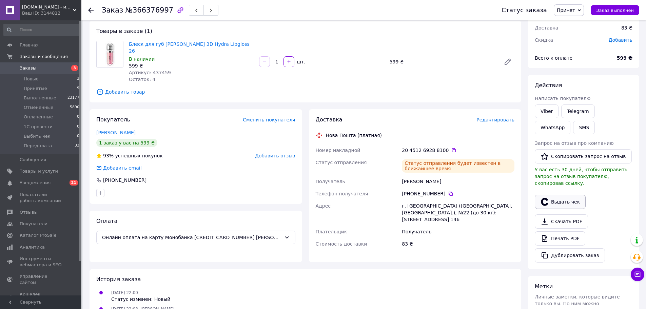
scroll to position [0, 0]
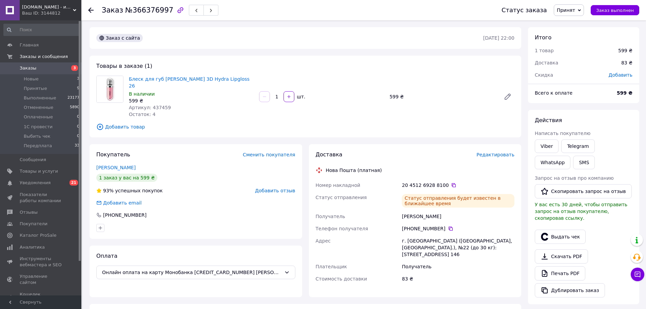
click at [575, 8] on span "Принят" at bounding box center [566, 9] width 18 height 5
click at [581, 41] on li "Оплаченный" at bounding box center [572, 44] width 36 height 10
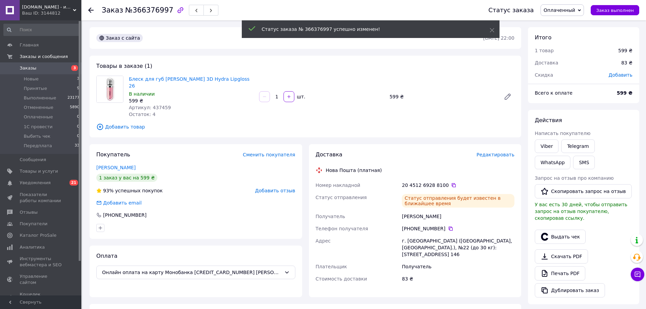
click at [546, 149] on link "Viber" at bounding box center [547, 146] width 24 height 14
